Goal: Task Accomplishment & Management: Manage account settings

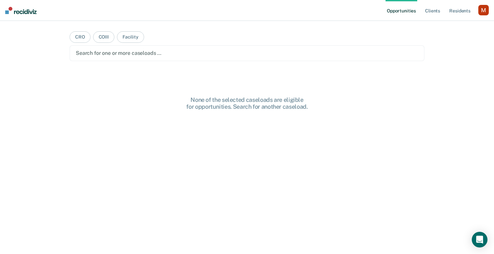
click at [389, 7] on div "button" at bounding box center [483, 10] width 10 height 10
click at [389, 29] on div "Profile How it works Log Out" at bounding box center [457, 35] width 63 height 32
click at [389, 28] on link "Profile" at bounding box center [457, 27] width 53 height 6
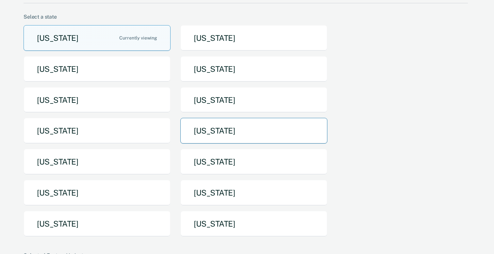
scroll to position [46, 0]
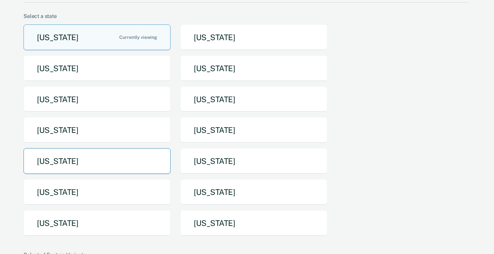
click at [121, 169] on button "[US_STATE]" at bounding box center [97, 161] width 147 height 26
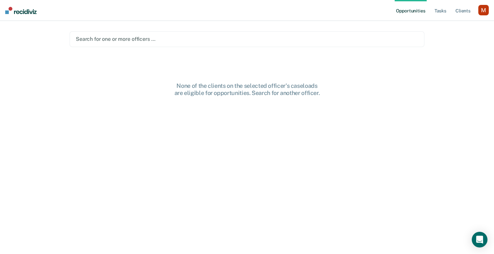
click at [312, 36] on div at bounding box center [247, 39] width 342 height 8
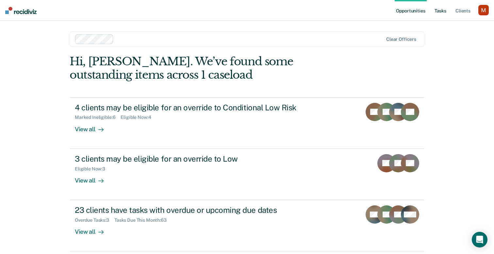
click at [389, 14] on link "Tasks" at bounding box center [440, 10] width 14 height 21
